Goal: Task Accomplishment & Management: Use online tool/utility

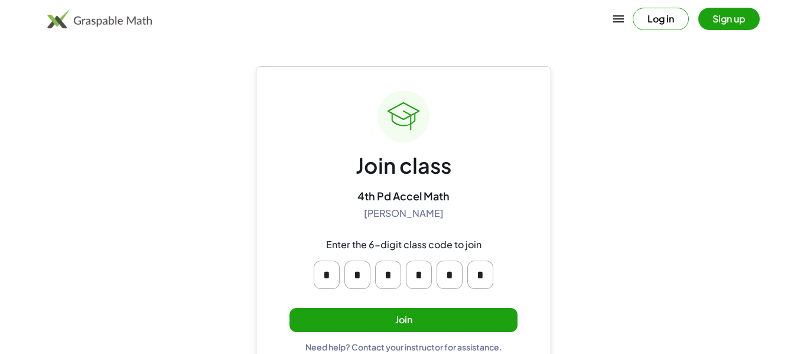
click at [426, 324] on button "Join" at bounding box center [403, 320] width 228 height 24
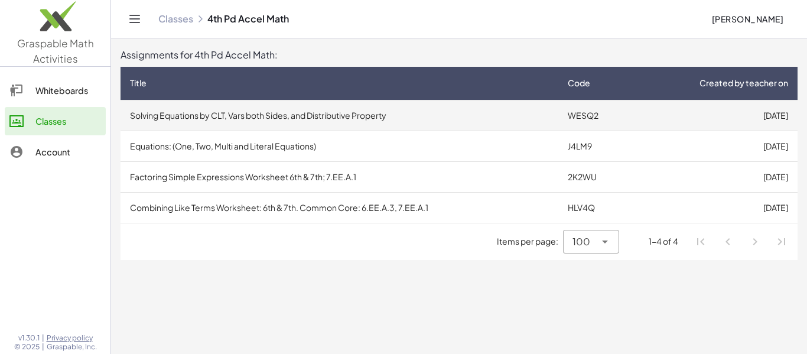
click at [259, 116] on td "Solving Equations by CLT, Vars both Sides, and Distributive Property" at bounding box center [339, 115] width 438 height 31
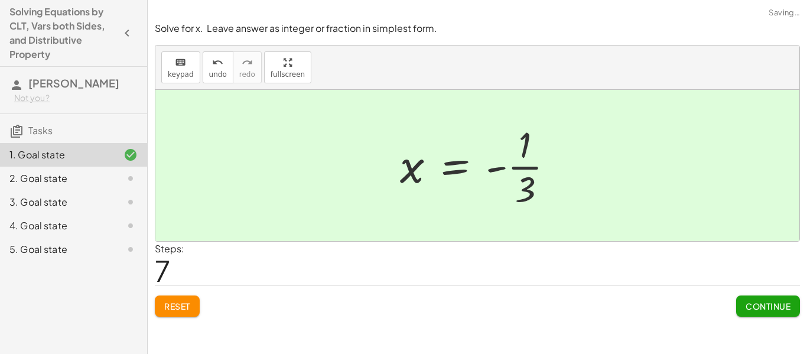
click at [780, 313] on button "Continue" at bounding box center [768, 305] width 64 height 21
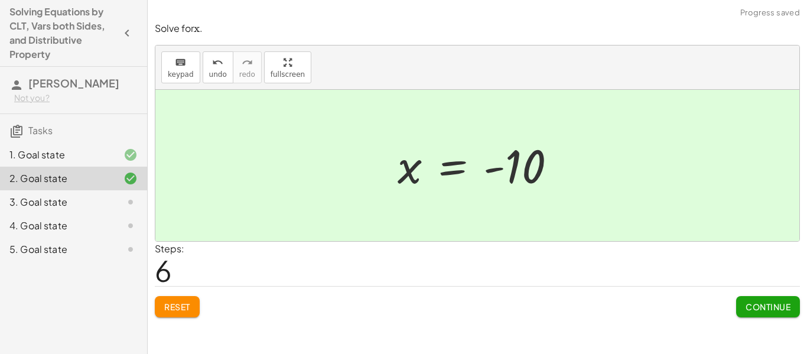
click at [775, 301] on span "Continue" at bounding box center [767, 306] width 45 height 11
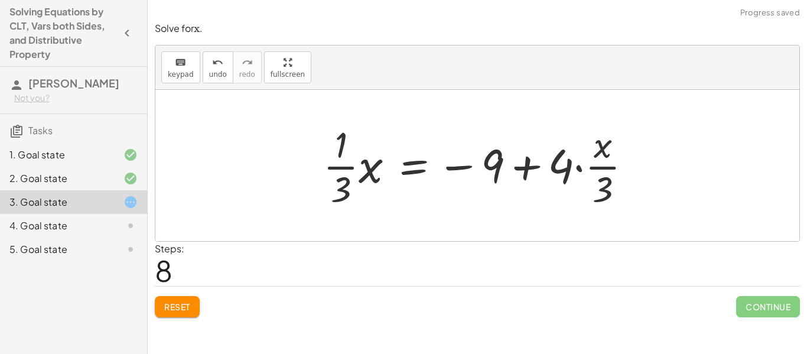
click at [174, 309] on span "Reset" at bounding box center [177, 306] width 26 height 11
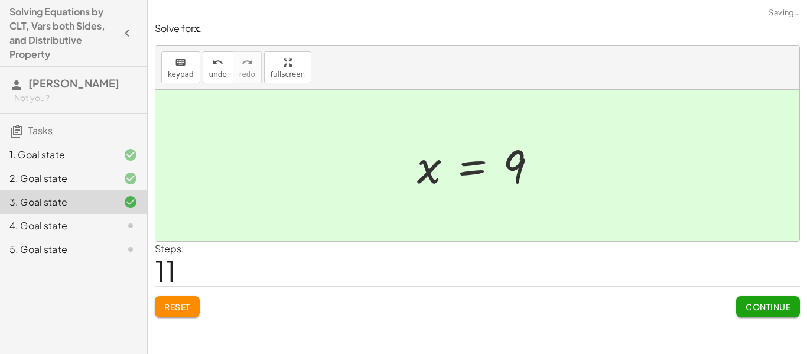
click at [765, 311] on span "Continue" at bounding box center [767, 306] width 45 height 11
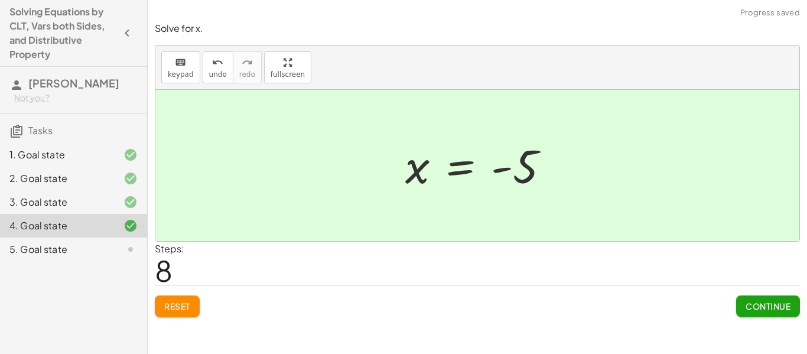
click at [789, 308] on span "Continue" at bounding box center [767, 306] width 45 height 11
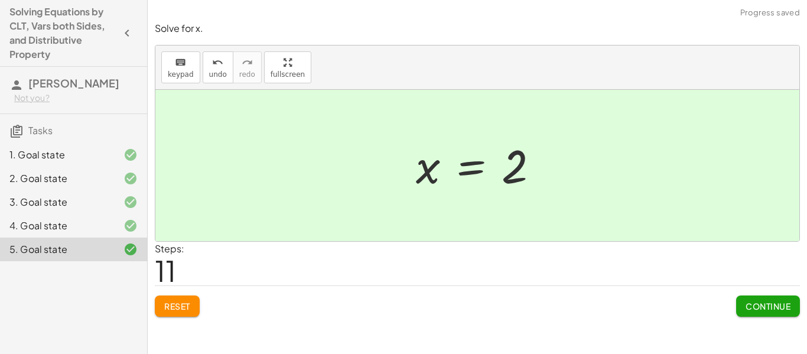
click at [741, 309] on button "Continue" at bounding box center [768, 305] width 64 height 21
